Goal: Transaction & Acquisition: Download file/media

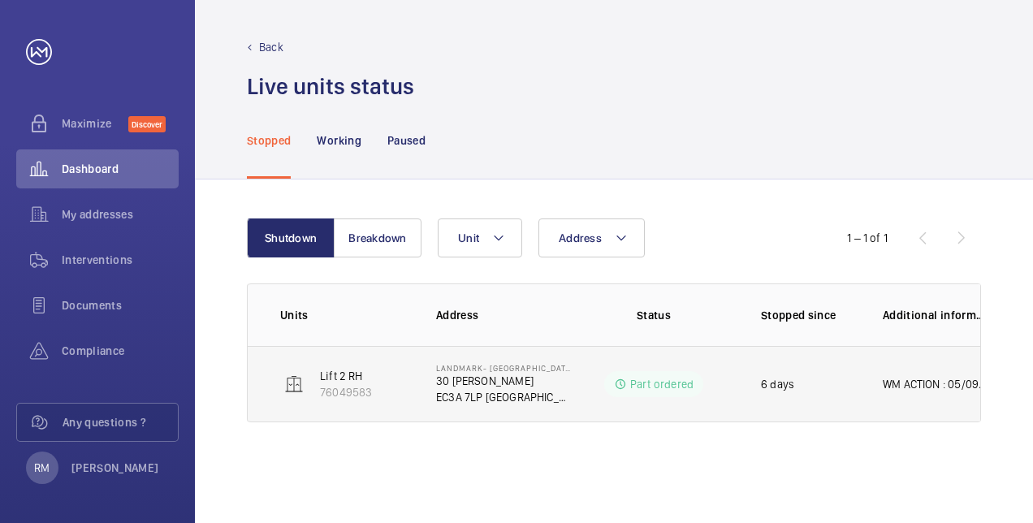
click at [447, 394] on p "EC3A 7LP [GEOGRAPHIC_DATA]" at bounding box center [504, 397] width 136 height 16
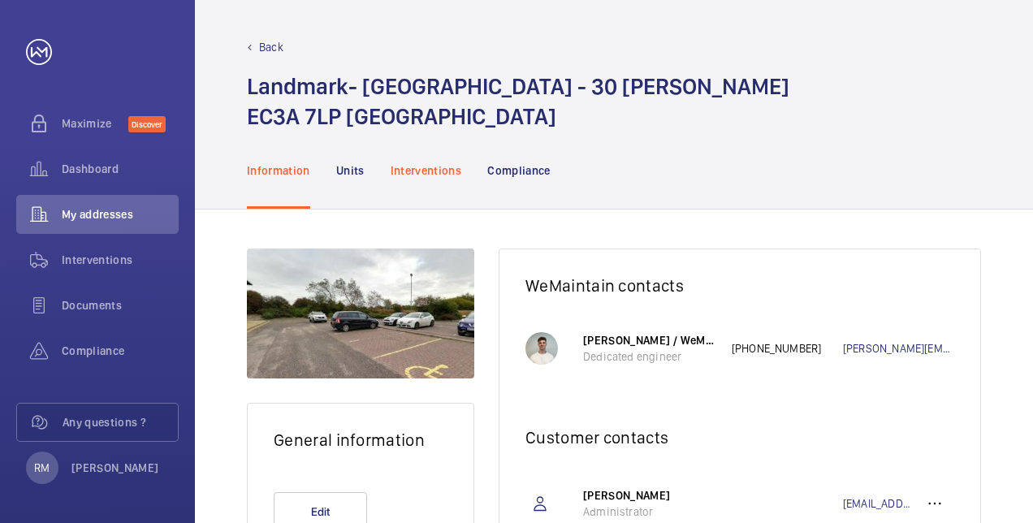
click at [403, 172] on p "Interventions" at bounding box center [426, 170] width 71 height 16
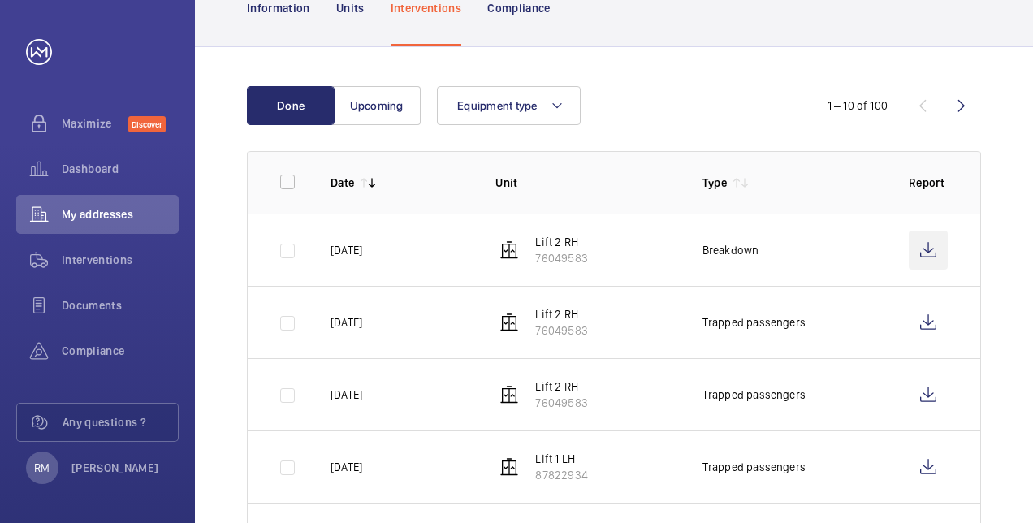
scroll to position [162, 0]
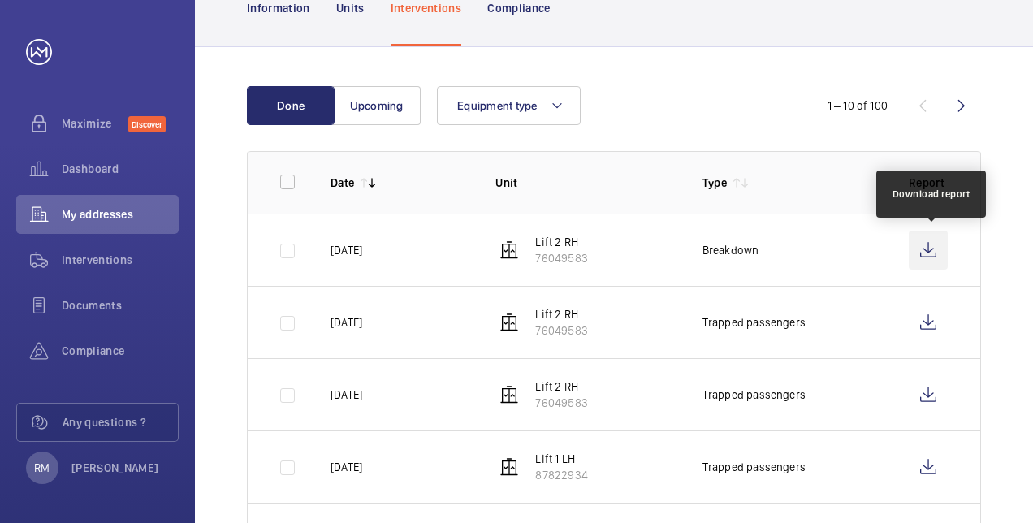
click at [929, 253] on wm-front-icon-button at bounding box center [928, 250] width 39 height 39
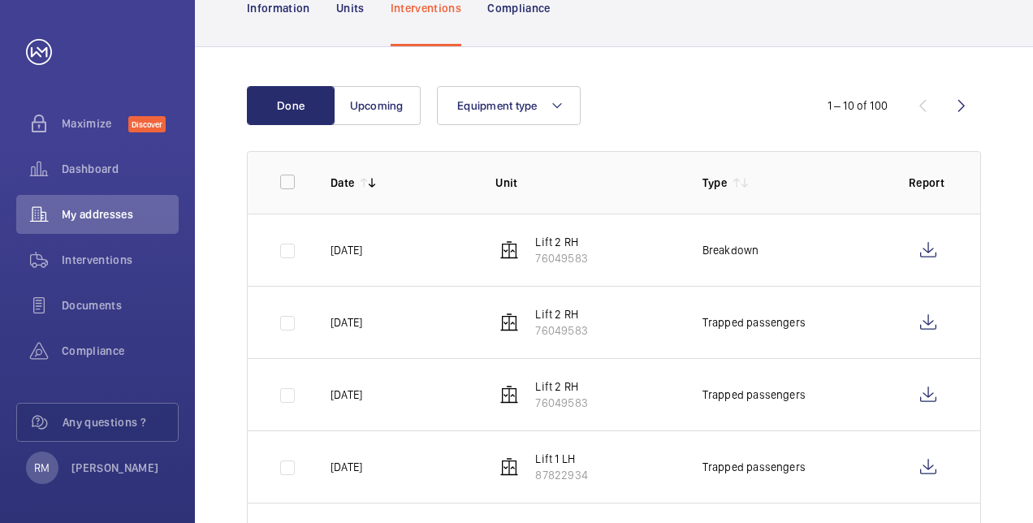
click at [362, 253] on p "[DATE]" at bounding box center [347, 250] width 32 height 16
